Goal: Task Accomplishment & Management: Manage account settings

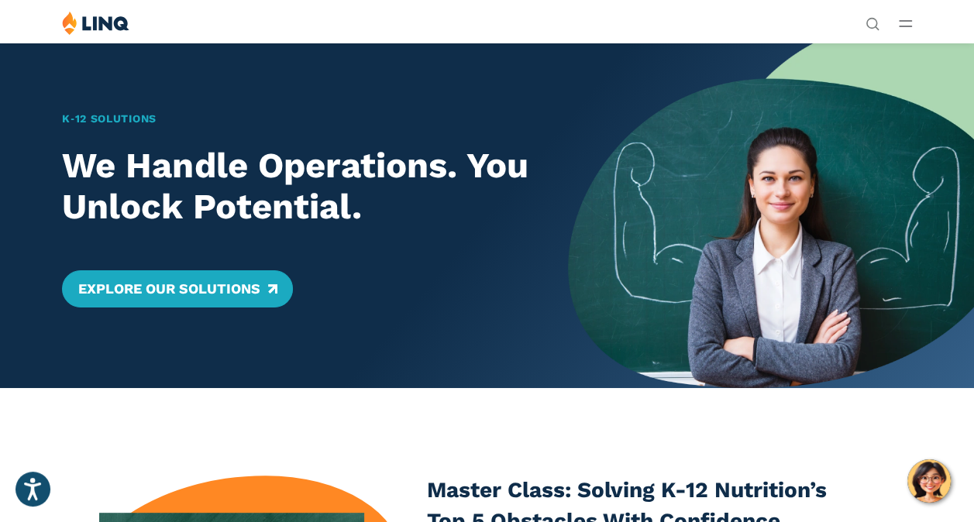
click at [721, 136] on span "Payments" at bounding box center [750, 127] width 58 height 16
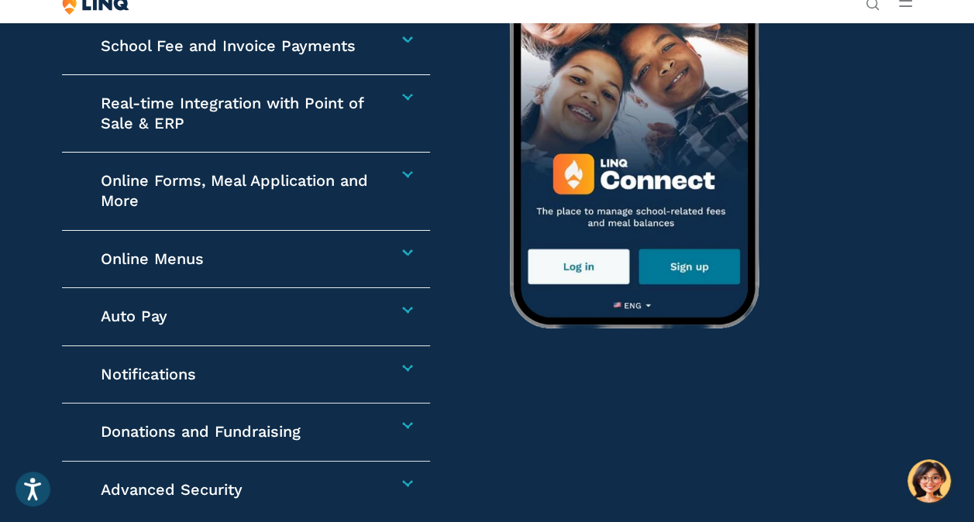
scroll to position [2402, 0]
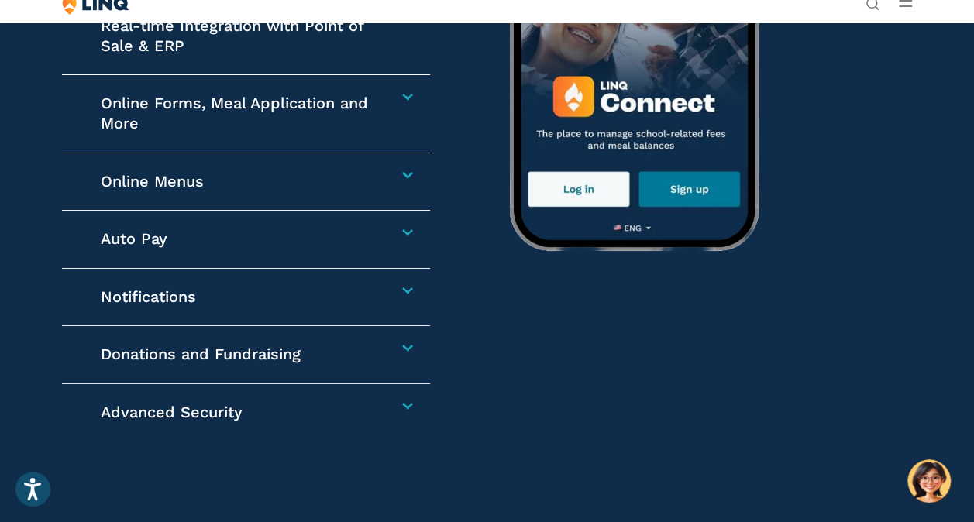
click at [172, 249] on h4 "Auto Pay" at bounding box center [240, 239] width 279 height 20
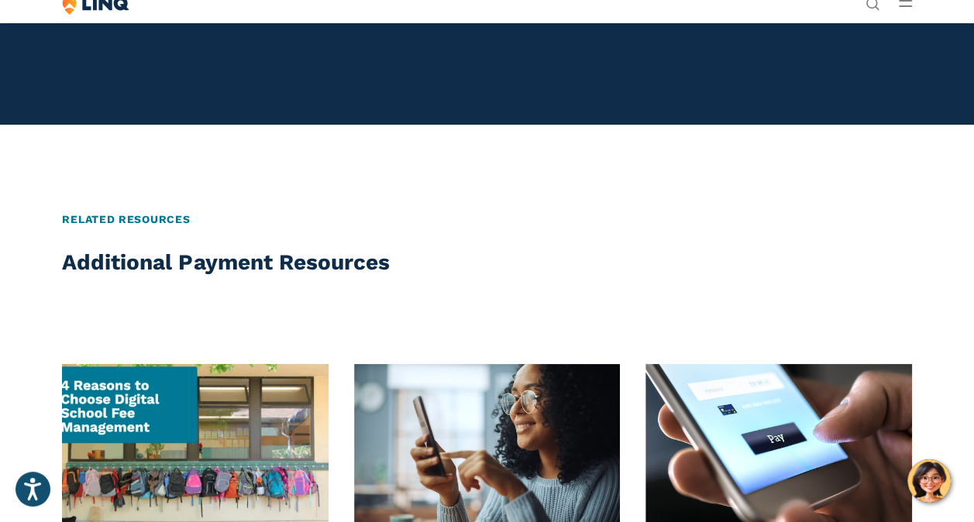
scroll to position [3152, 0]
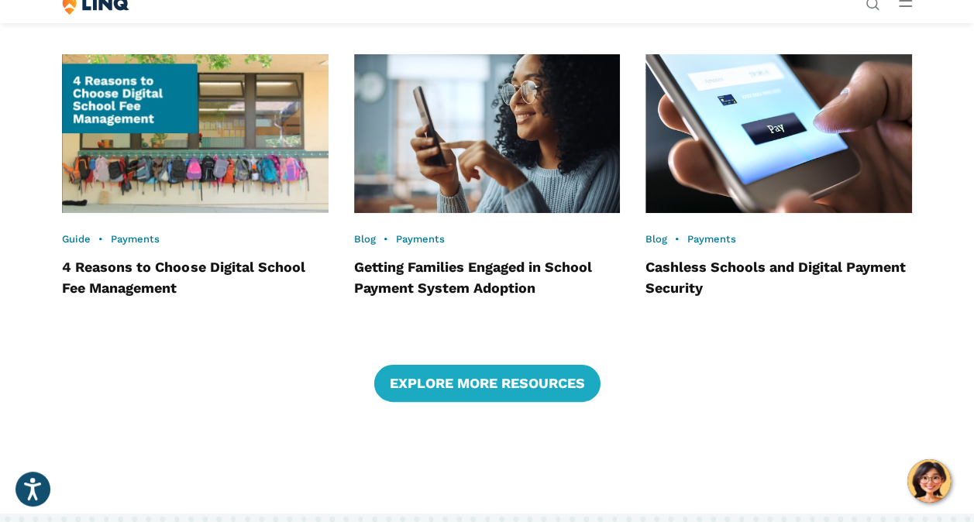
click at [729, 259] on link "Login" at bounding box center [755, 266] width 53 height 14
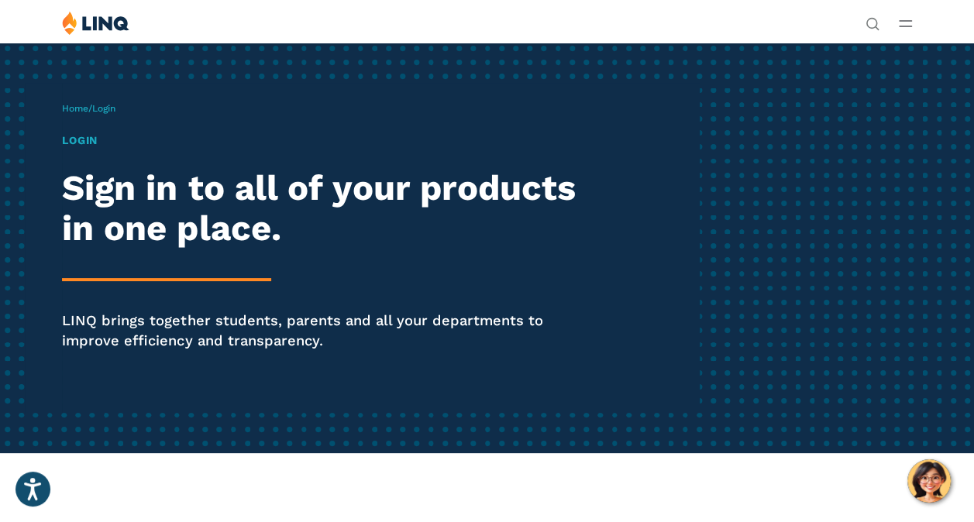
click at [108, 149] on h1 "Login" at bounding box center [329, 140] width 535 height 16
click at [115, 114] on span "Login" at bounding box center [103, 108] width 23 height 11
click at [101, 149] on h1 "Login" at bounding box center [329, 140] width 535 height 16
drag, startPoint x: 141, startPoint y: 284, endPoint x: 151, endPoint y: 301, distance: 19.1
click at [142, 249] on h2 "Sign in to all of your products in one place." at bounding box center [329, 208] width 535 height 81
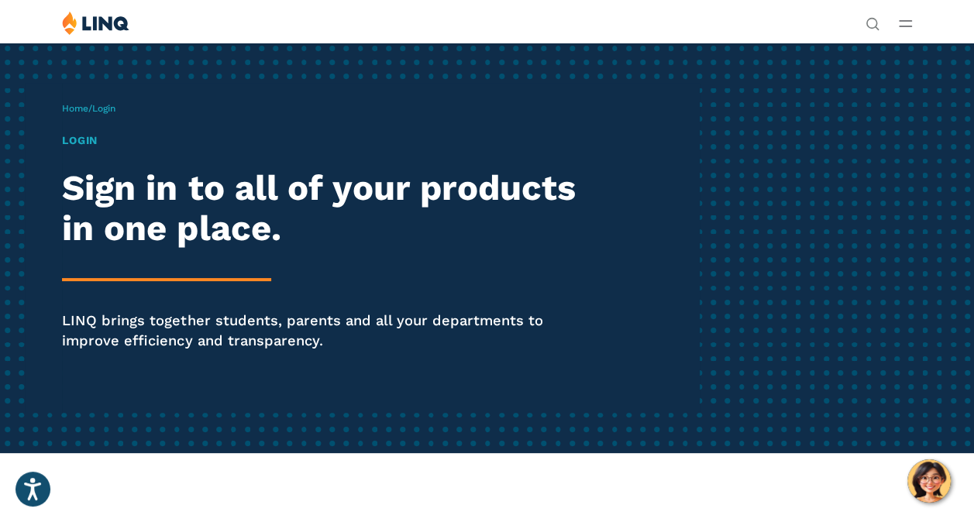
click at [153, 249] on h2 "Sign in to all of your products in one place." at bounding box center [329, 208] width 535 height 81
click at [319, 249] on h2 "Sign in to all of your products in one place." at bounding box center [329, 208] width 535 height 81
drag, startPoint x: 211, startPoint y: 408, endPoint x: 143, endPoint y: 437, distance: 74.3
click at [203, 394] on div "Login Sign in to all of your products in one place. LINQ brings together studen…" at bounding box center [329, 263] width 535 height 262
click at [135, 352] on p "LINQ brings together students, parents and all your departments to improve effi…" at bounding box center [329, 331] width 535 height 41
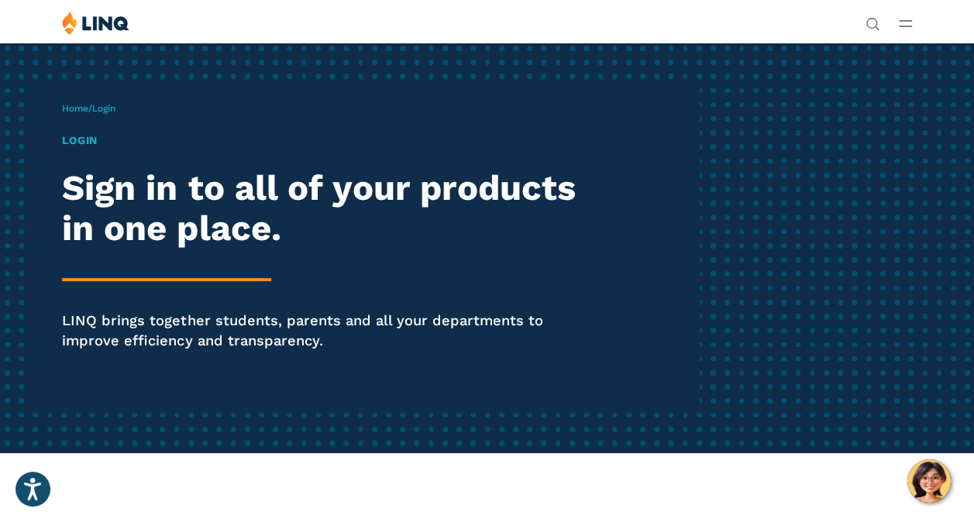
click at [729, 279] on link "Login" at bounding box center [755, 286] width 53 height 14
click at [217, 249] on h2 "Sign in to all of your products in one place." at bounding box center [329, 208] width 535 height 81
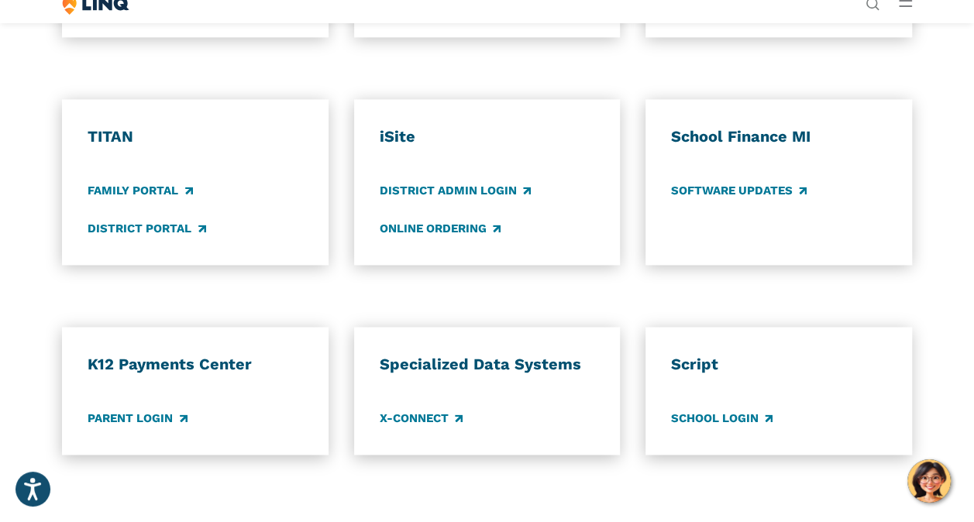
scroll to position [1240, 0]
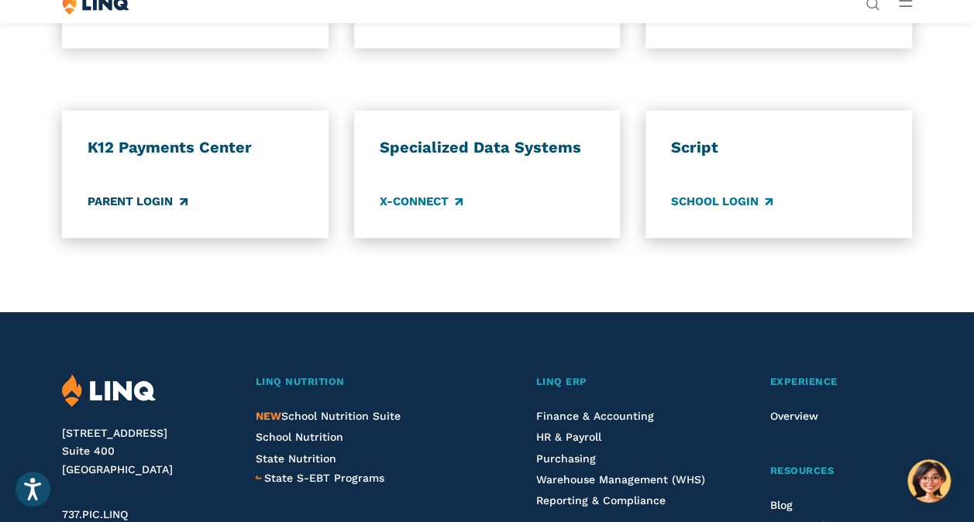
click at [167, 210] on link "Parent Login" at bounding box center [137, 201] width 99 height 17
